Goal: Task Accomplishment & Management: Use online tool/utility

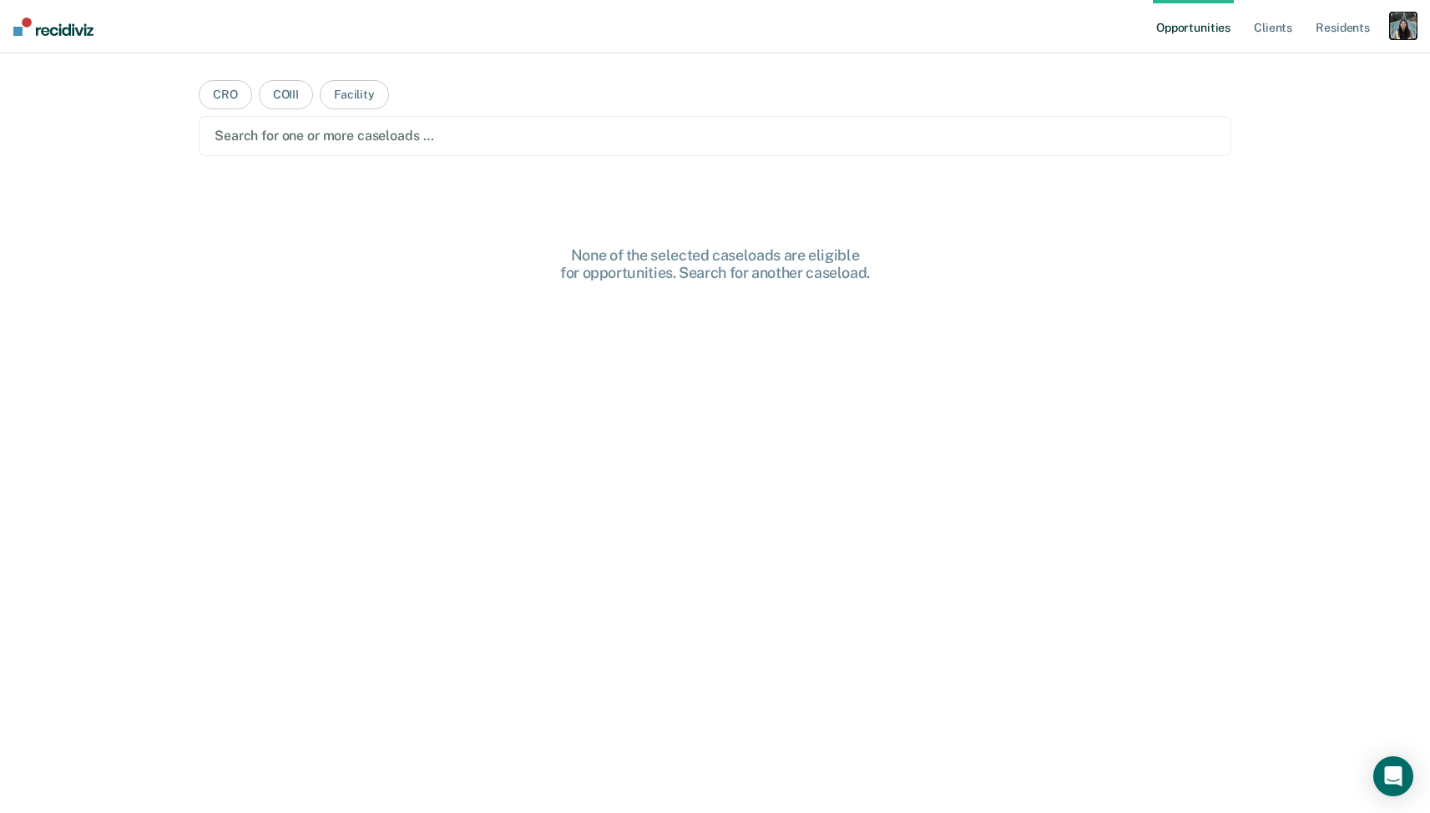
click at [1399, 23] on div "button" at bounding box center [1403, 26] width 27 height 27
click at [1290, 68] on link "Profile" at bounding box center [1336, 68] width 134 height 14
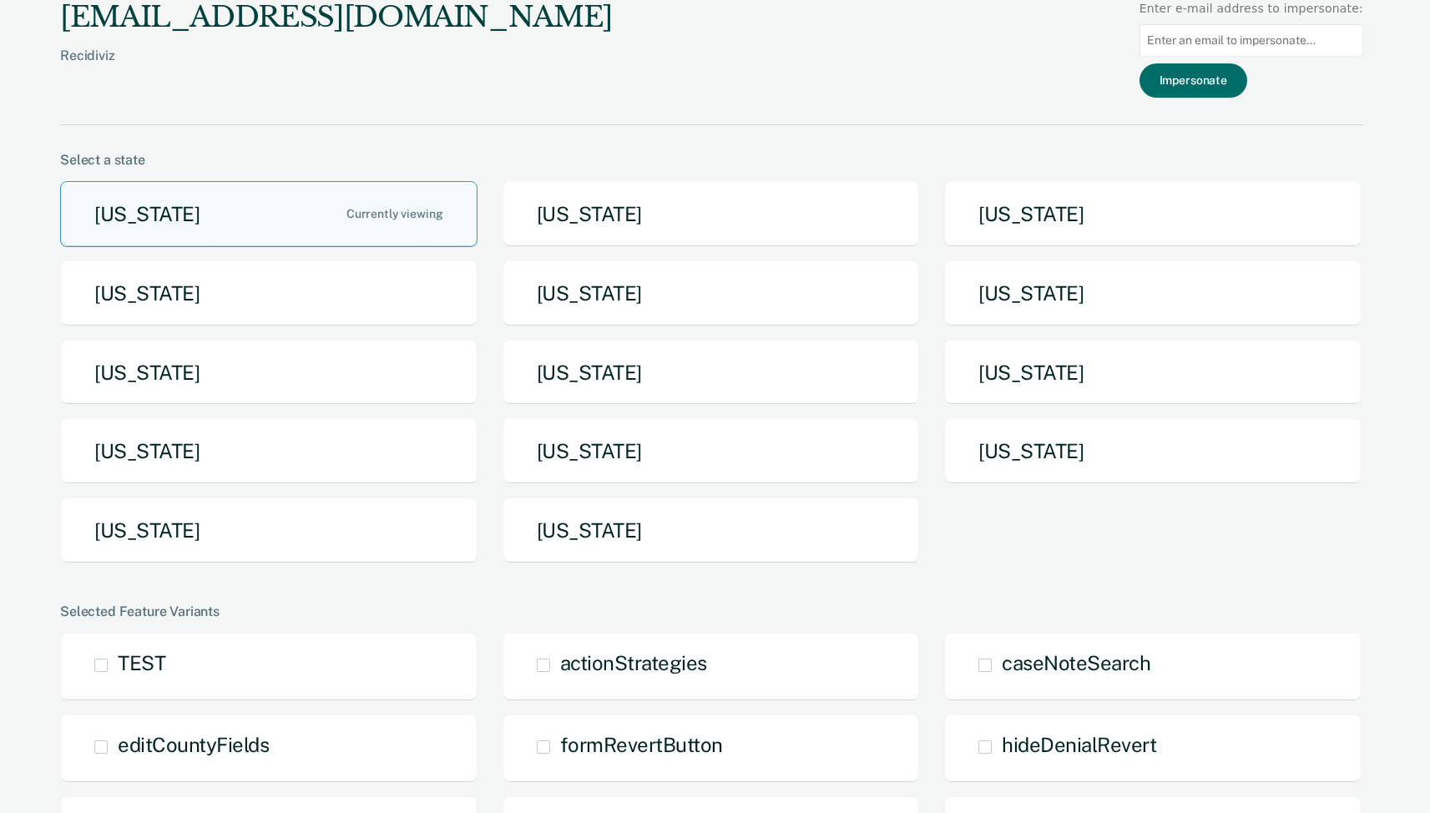
click at [1220, 47] on input at bounding box center [1251, 40] width 224 height 33
paste input "[PERSON_NAME]"
type input "I"
paste input "[DOMAIN_NAME][EMAIL_ADDRESS][DOMAIN_NAME][US_STATE]"
type input "[DOMAIN_NAME][EMAIL_ADDRESS][DOMAIN_NAME][US_STATE]"
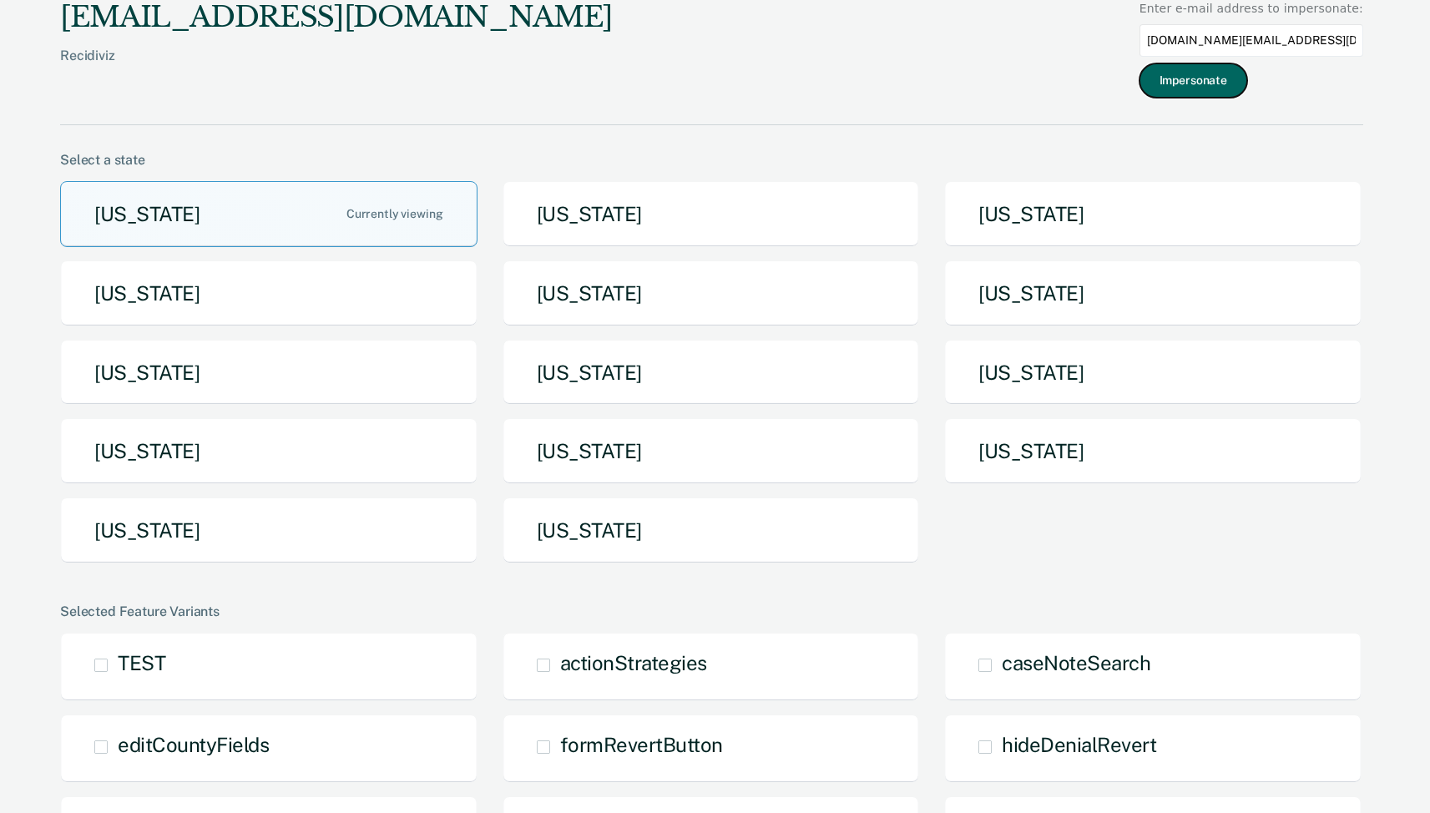
click at [1229, 90] on button "Impersonate" at bounding box center [1193, 80] width 108 height 34
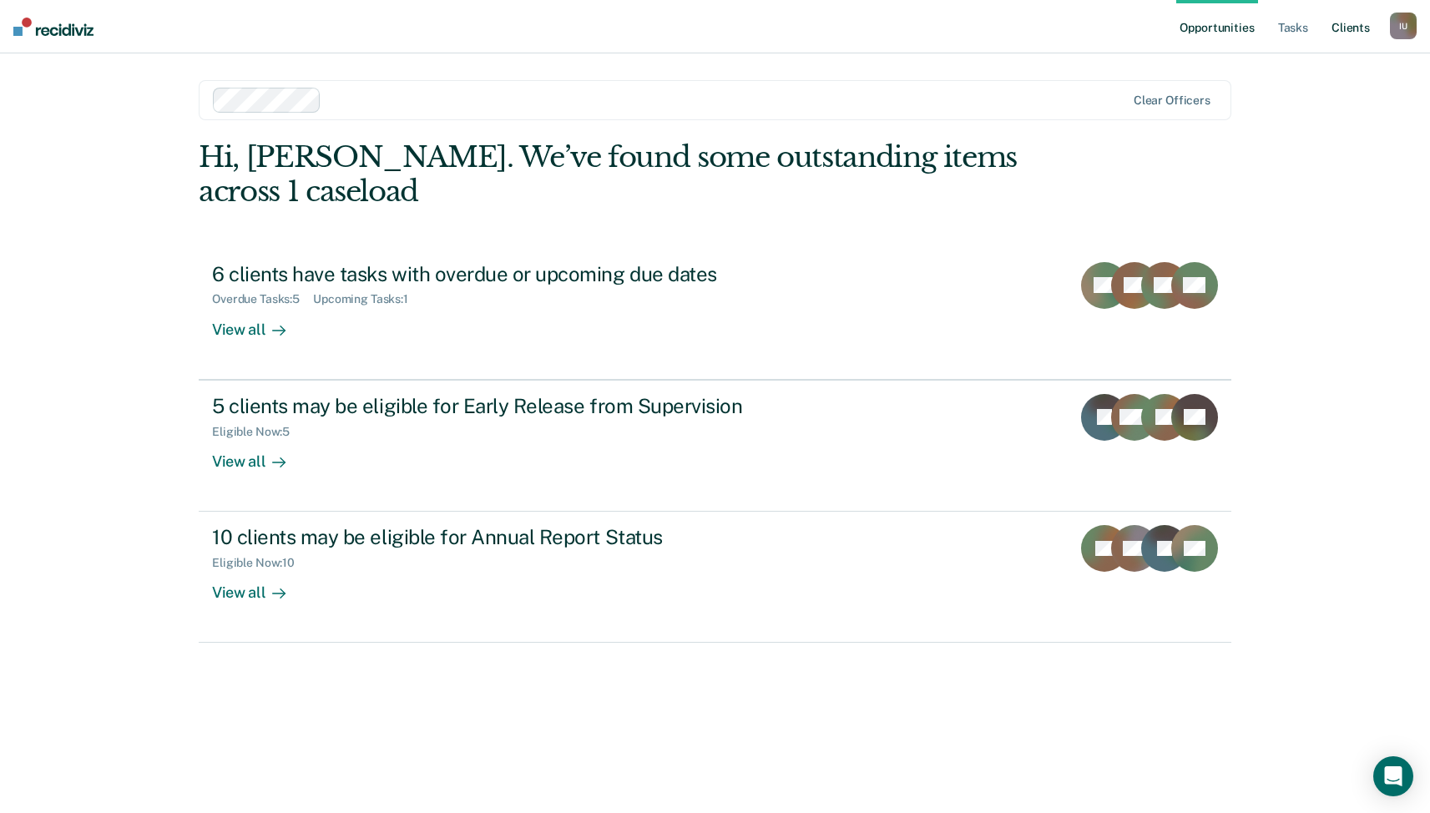
click at [1344, 33] on link "Client s" at bounding box center [1350, 26] width 45 height 53
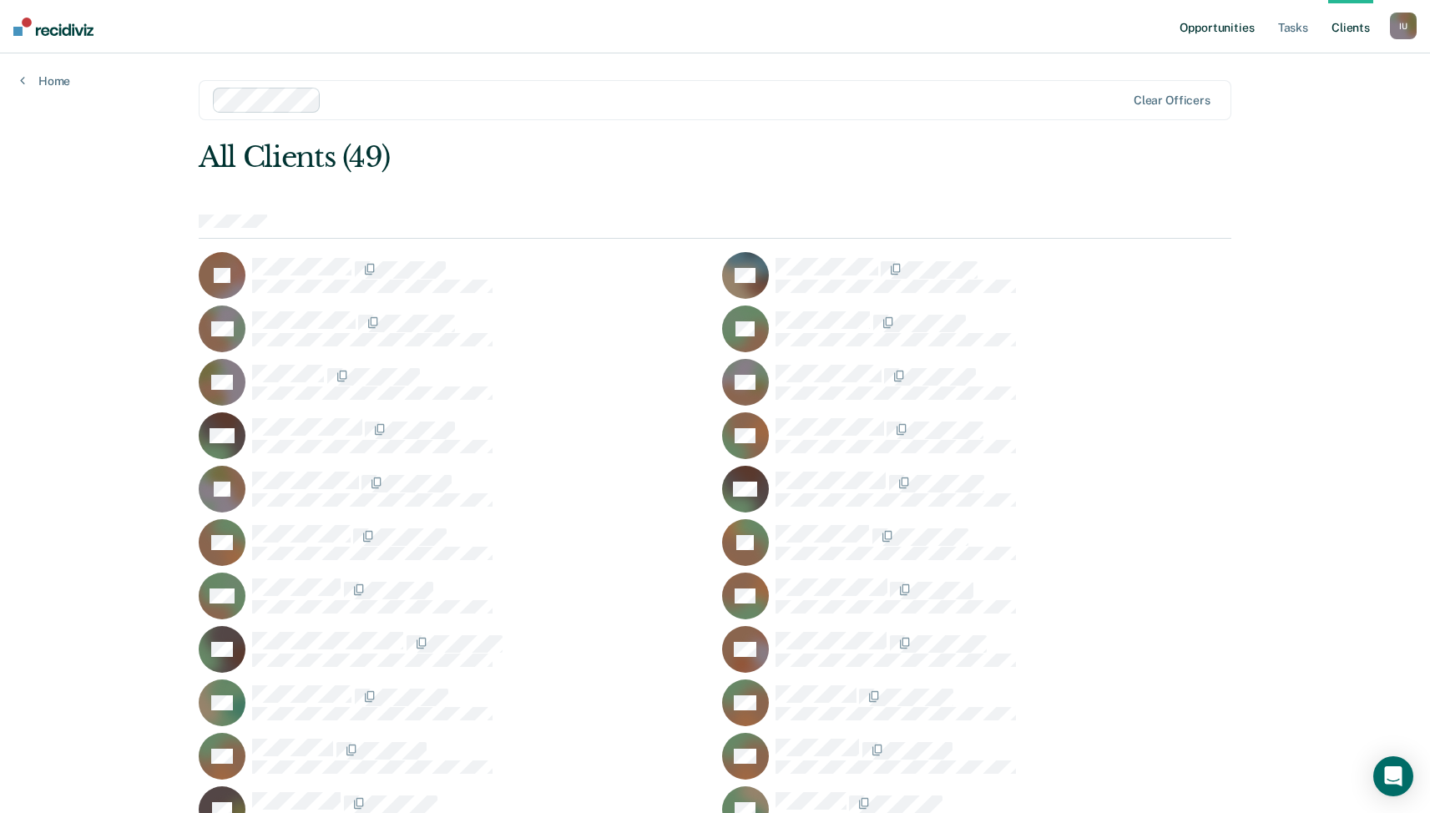
click at [1235, 37] on link "Opportunities" at bounding box center [1216, 26] width 81 height 53
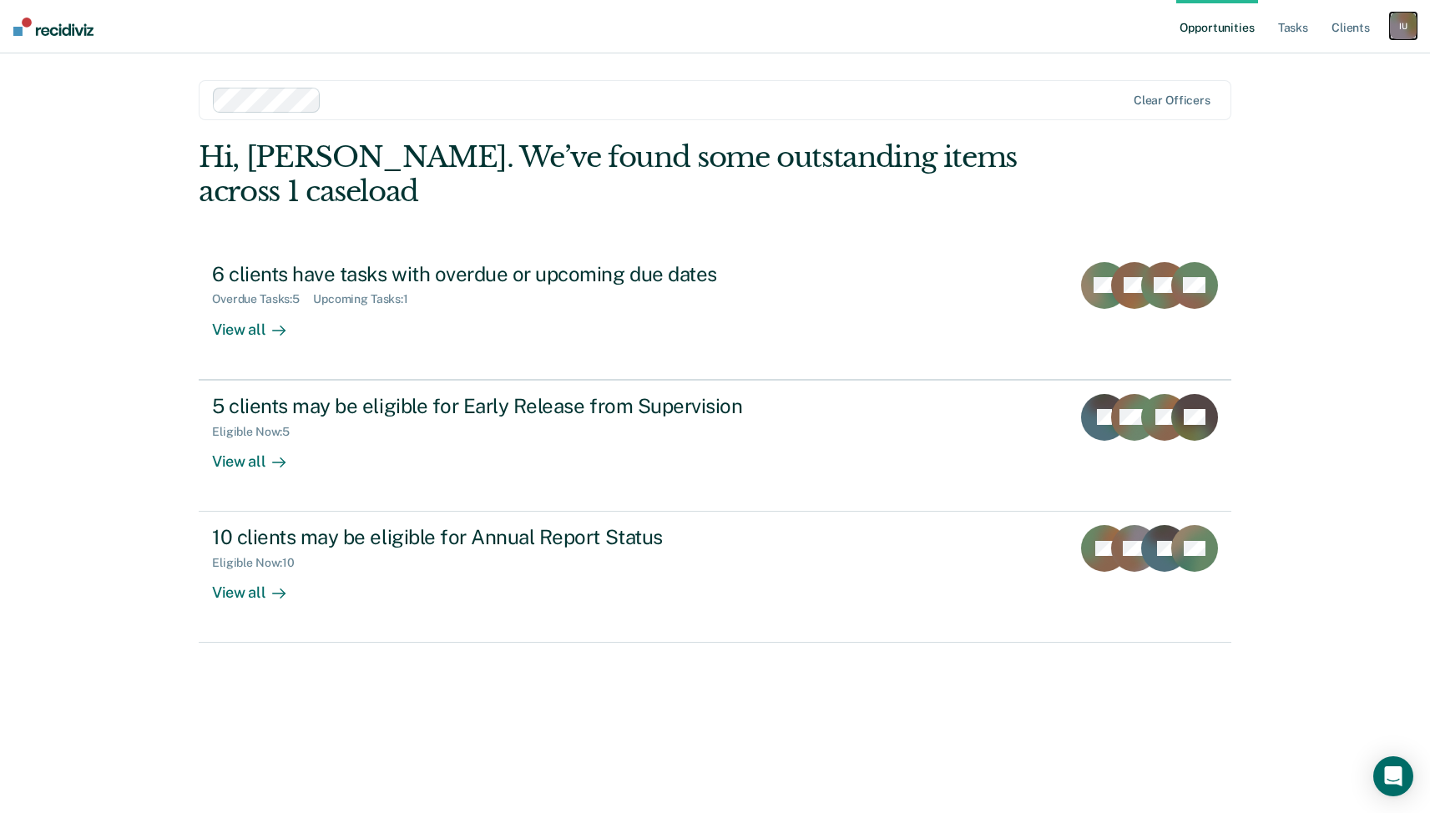
click at [1404, 27] on div "I U" at bounding box center [1403, 26] width 27 height 27
click at [1319, 68] on link "Profile" at bounding box center [1336, 68] width 134 height 14
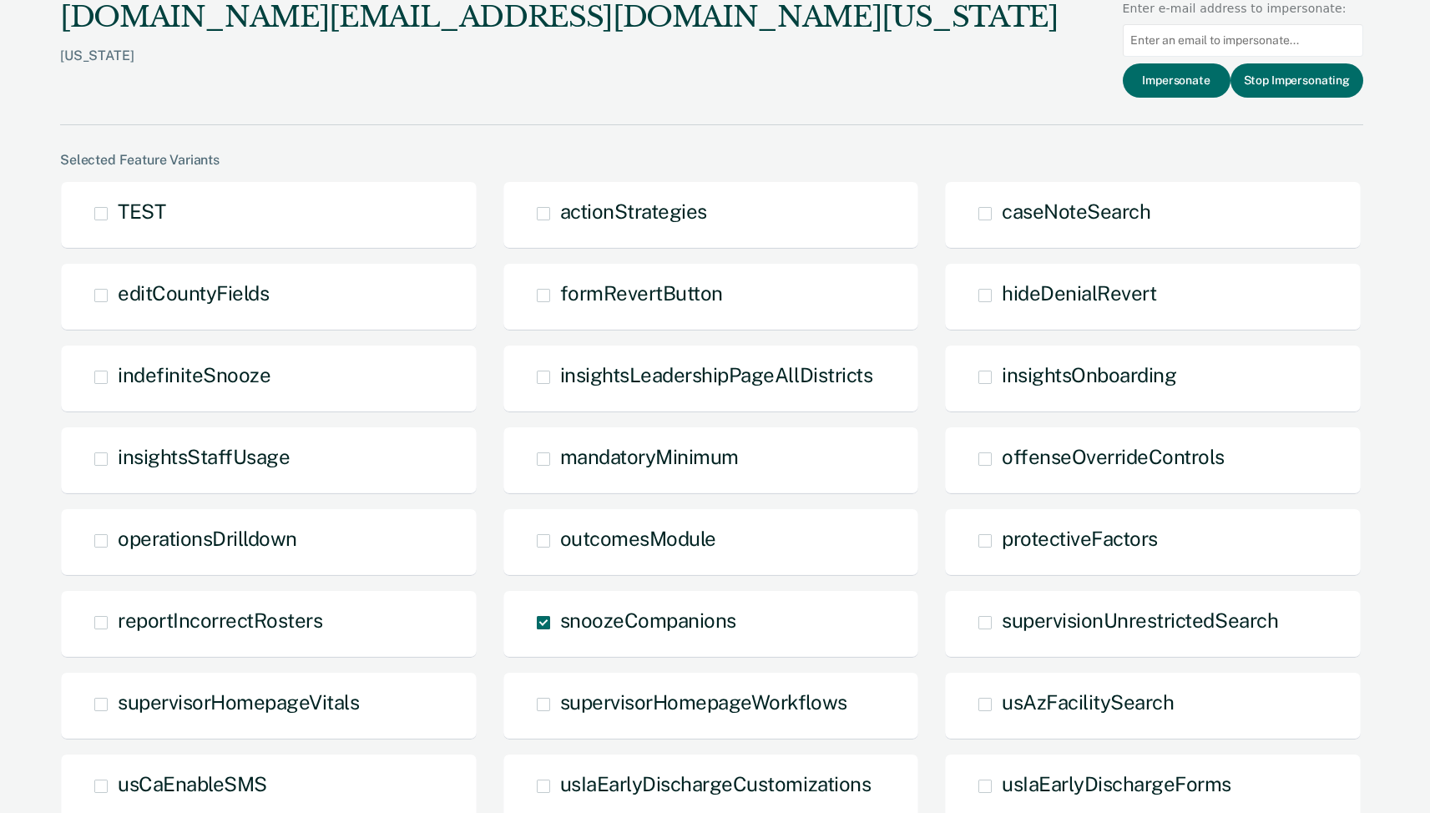
click at [1236, 45] on input at bounding box center [1243, 40] width 240 height 33
paste input "[EMAIL_ADDRESS][US_STATE][DOMAIN_NAME]"
type input "[EMAIL_ADDRESS][US_STATE][DOMAIN_NAME]"
click at [1195, 84] on button "Impersonate" at bounding box center [1177, 80] width 108 height 34
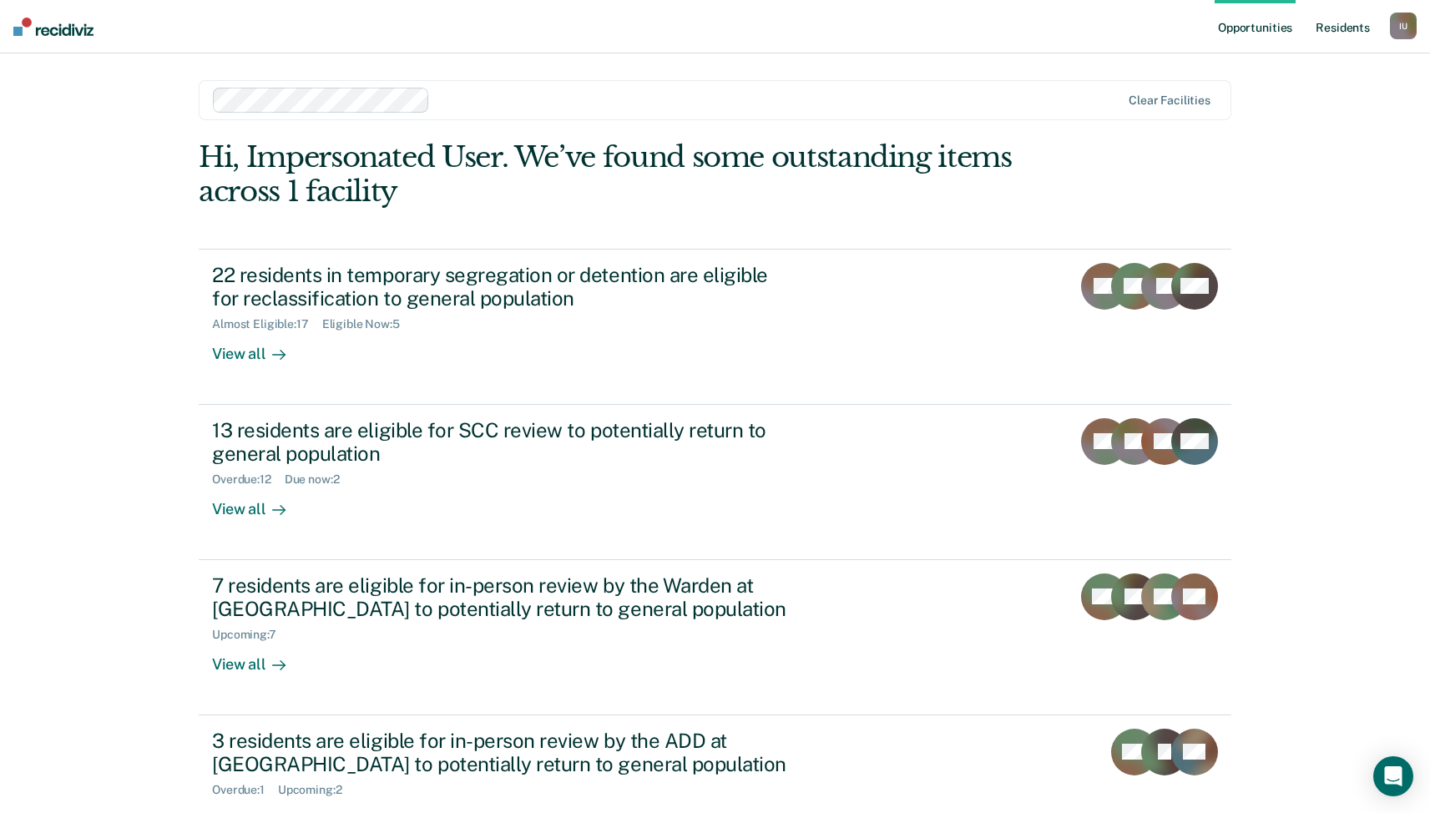
click at [1314, 30] on link "Resident s" at bounding box center [1342, 26] width 61 height 53
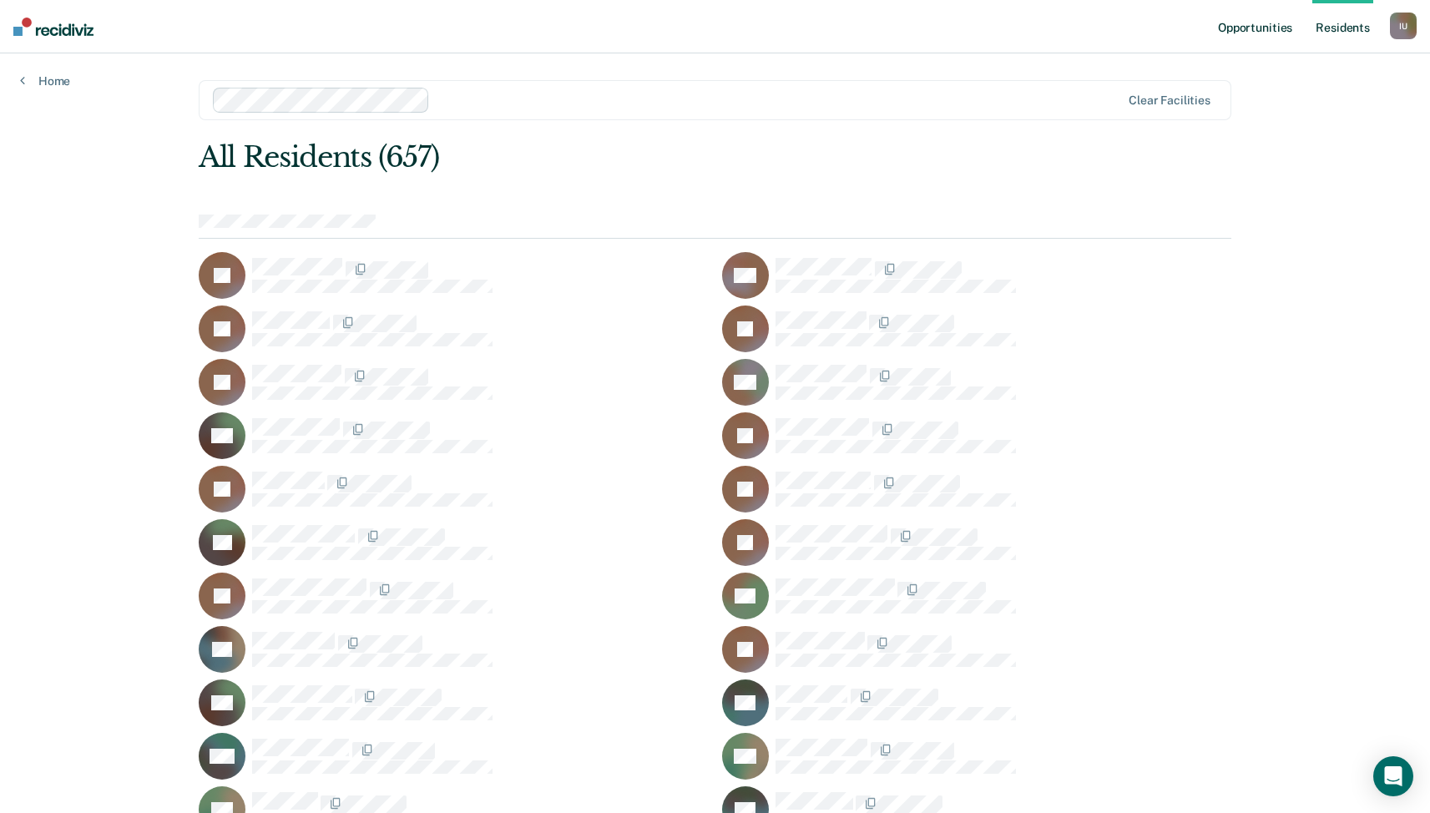
click at [1240, 20] on link "Opportunities" at bounding box center [1254, 26] width 81 height 53
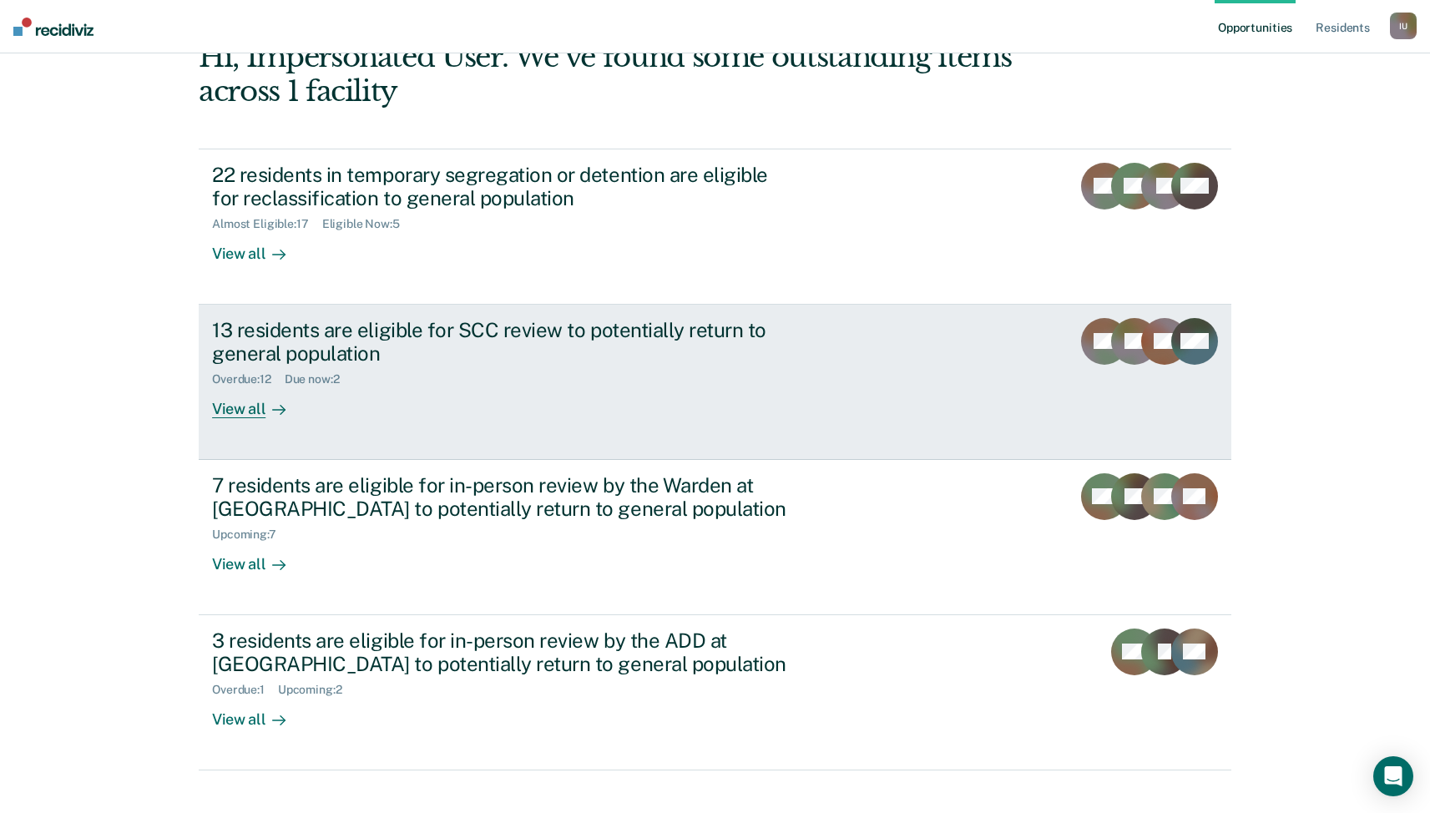
scroll to position [124, 0]
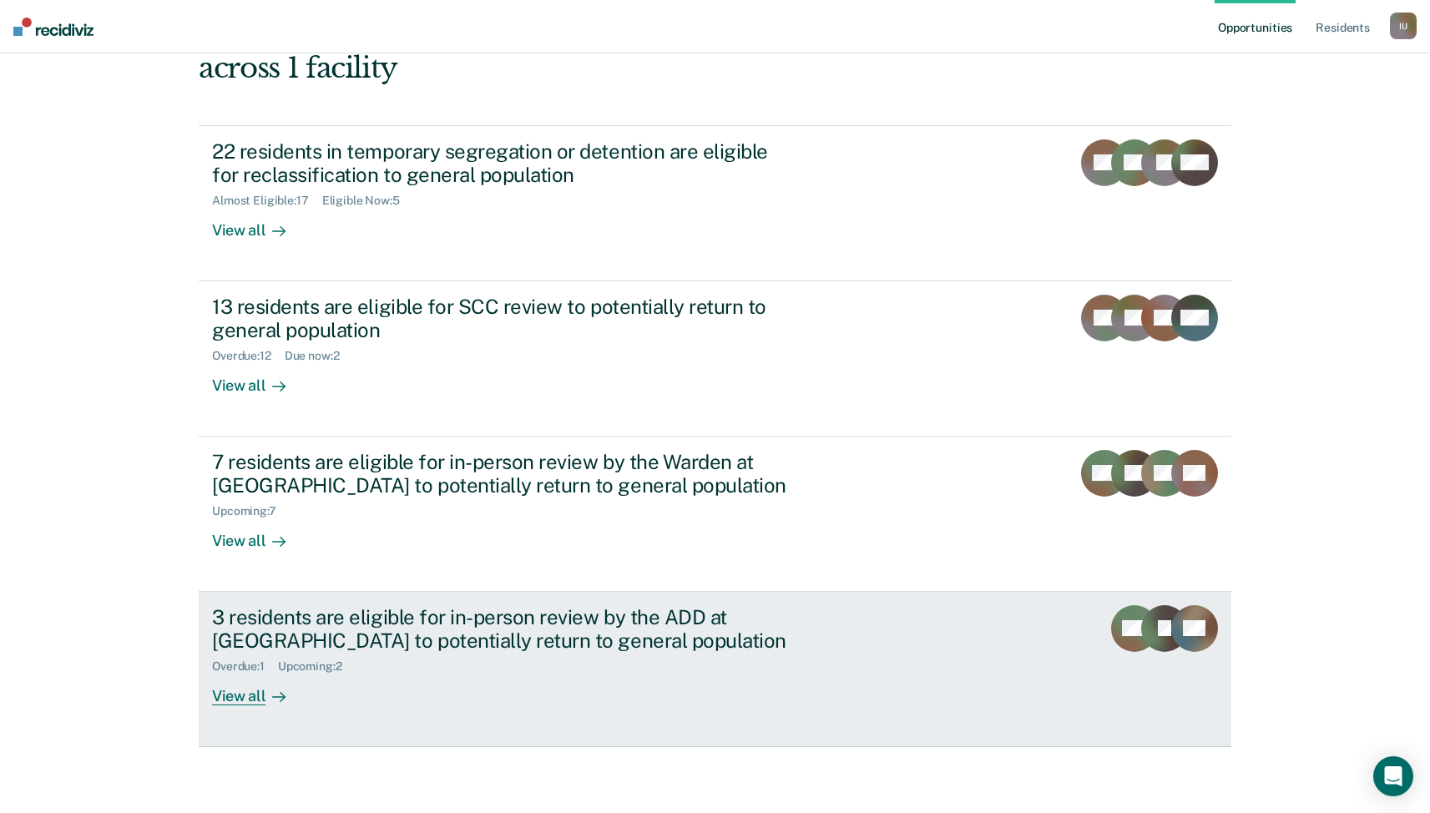
click at [550, 617] on div "3 residents are eligible for in-person review by the ADD at [GEOGRAPHIC_DATA] t…" at bounding box center [505, 629] width 586 height 48
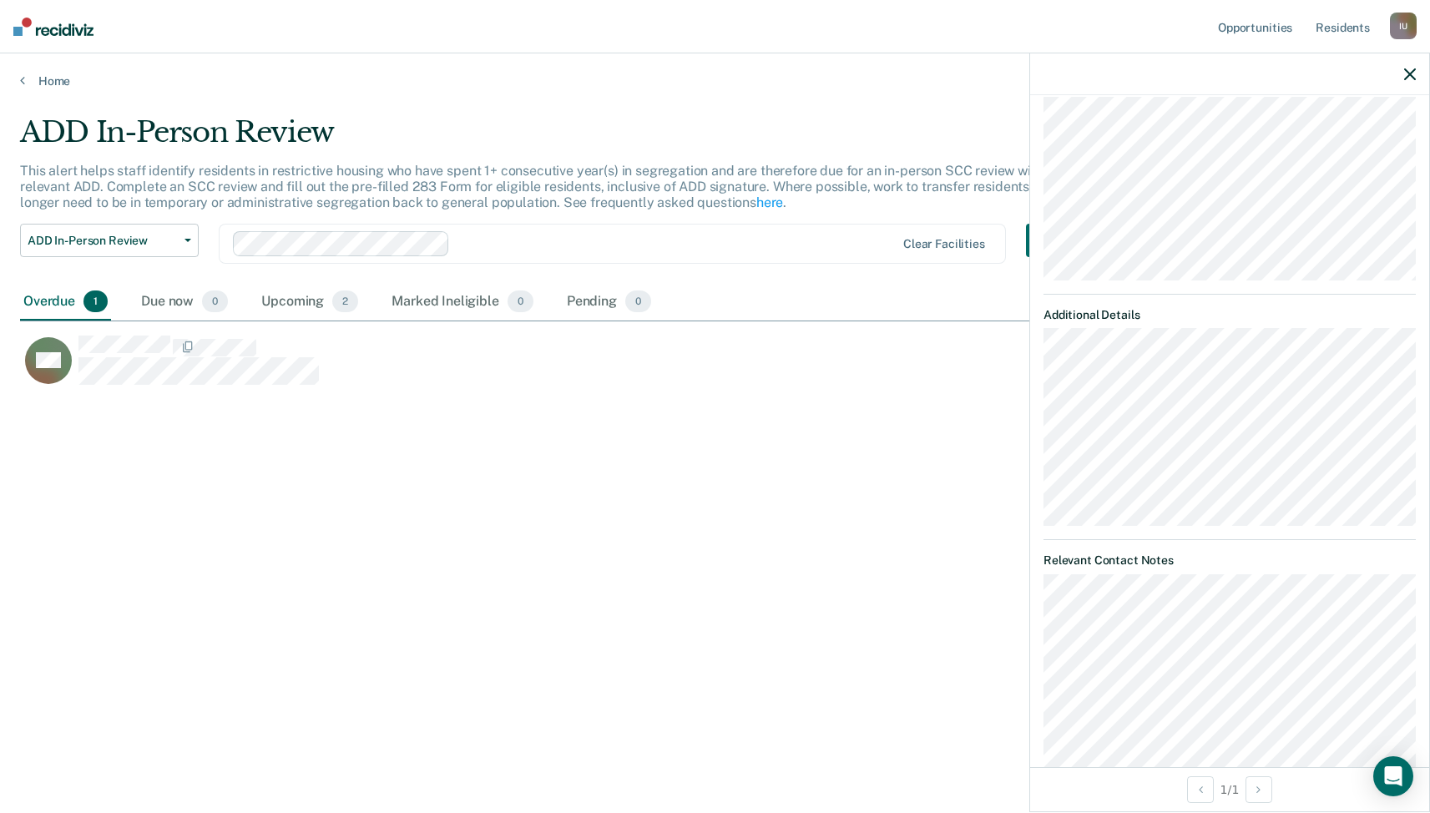
scroll to position [272, 0]
